Goal: Find specific page/section: Find specific page/section

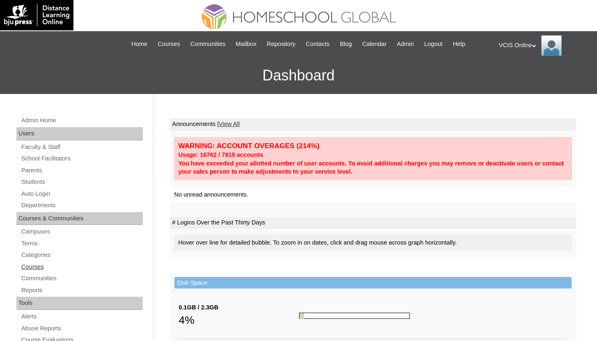
click at [40, 265] on link "Courses" at bounding box center [82, 267] width 122 height 10
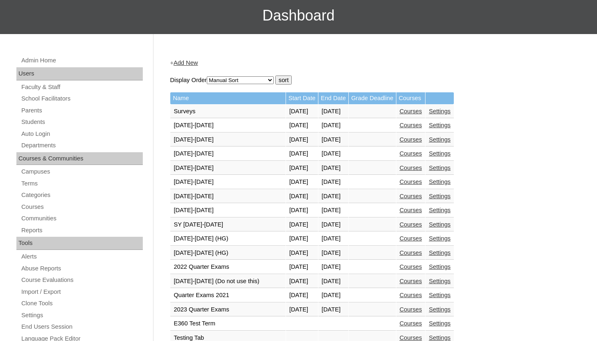
scroll to position [71, 0]
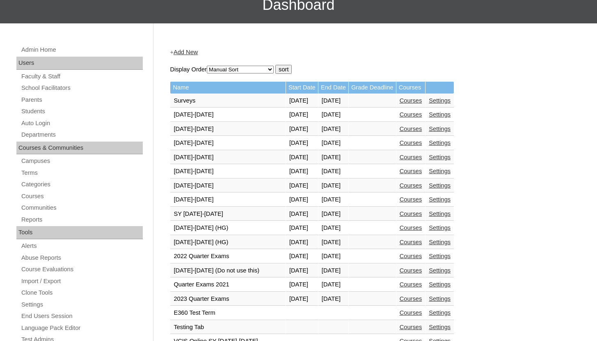
click at [422, 244] on link "Courses" at bounding box center [410, 242] width 23 height 7
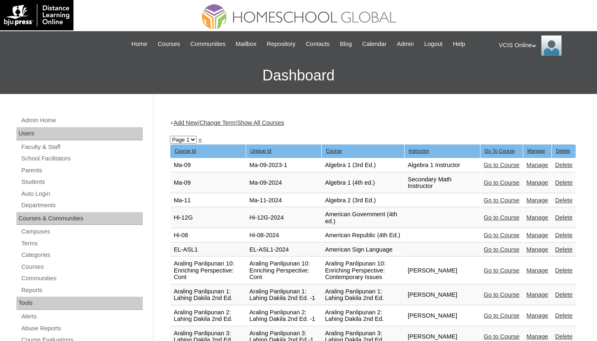
click at [367, 119] on div "+ Add New | Change Term | Show All Courses" at bounding box center [373, 123] width 406 height 9
click at [347, 121] on div "+ Add New | Change Term | Show All Courses" at bounding box center [373, 123] width 406 height 9
drag, startPoint x: 342, startPoint y: 122, endPoint x: 326, endPoint y: 123, distance: 15.6
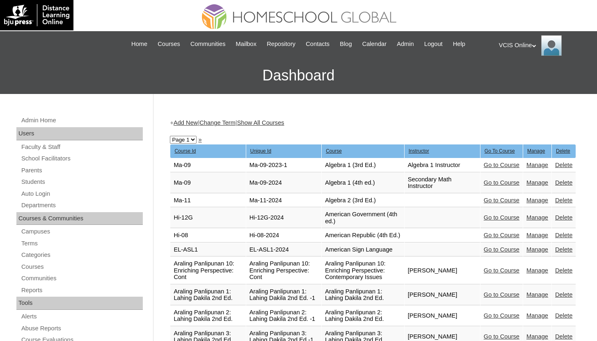
click at [342, 122] on div "+ Add New | Change Term | Show All Courses" at bounding box center [373, 123] width 406 height 9
click at [326, 123] on div "+ Add New | Change Term | Show All Courses" at bounding box center [373, 123] width 406 height 9
click at [321, 120] on div "+ Add New | Change Term | Show All Courses" at bounding box center [373, 123] width 406 height 9
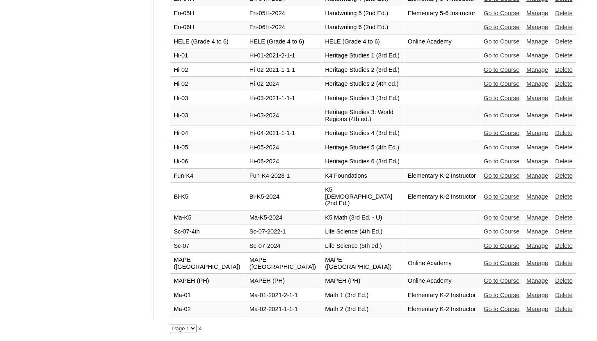
scroll to position [1981, 0]
click at [200, 327] on link "»" at bounding box center [199, 328] width 3 height 7
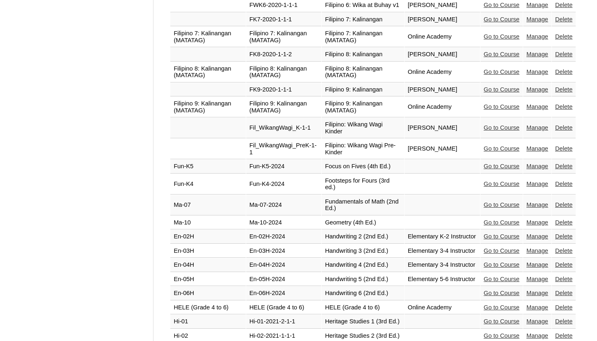
scroll to position [1456, 0]
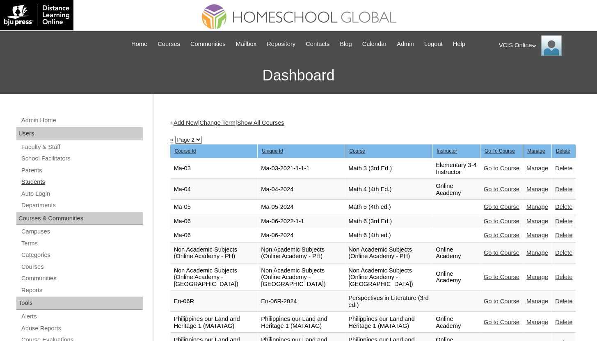
click at [41, 186] on link "Students" at bounding box center [82, 182] width 122 height 10
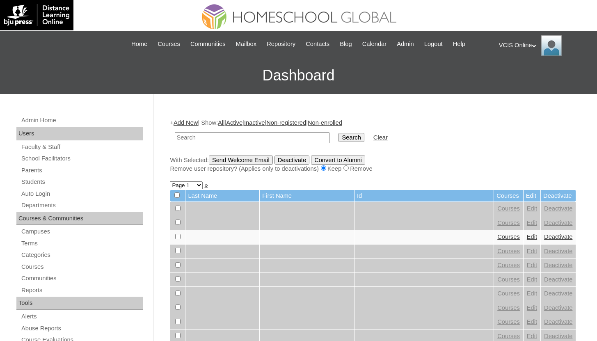
click at [287, 135] on input "text" at bounding box center [252, 137] width 155 height 11
type input "noella"
click at [355, 134] on input "Search" at bounding box center [350, 137] width 25 height 9
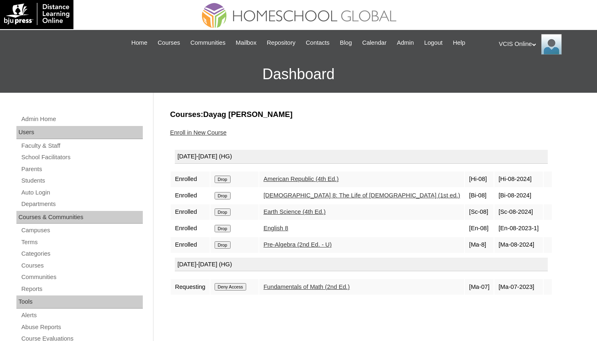
scroll to position [2, 0]
